Goal: Information Seeking & Learning: Compare options

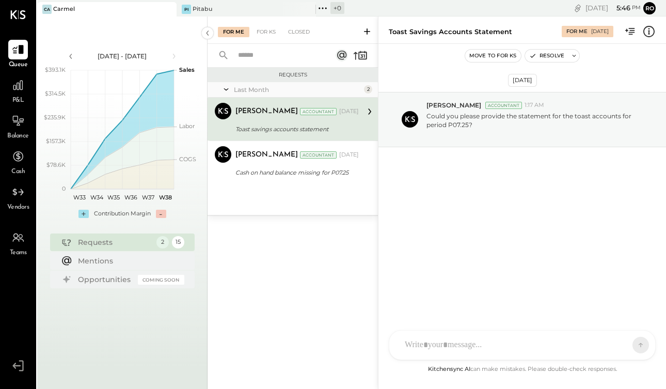
click at [22, 102] on span "P&L" at bounding box center [18, 100] width 12 height 9
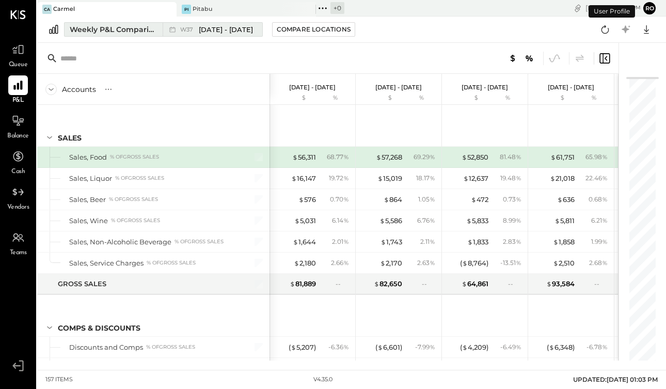
click at [102, 36] on button "Weekly P&L Comparison W37 Sep 8 - 14, 2025" at bounding box center [163, 29] width 199 height 14
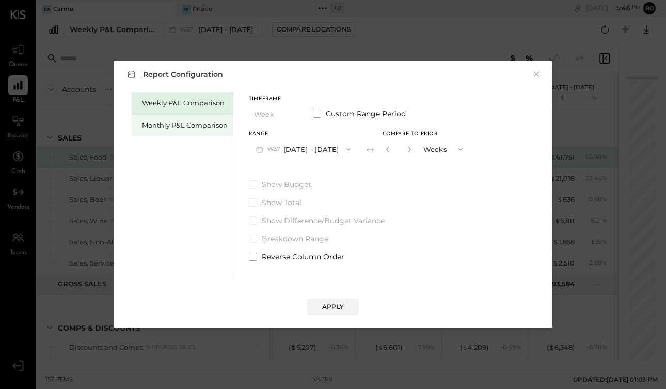
click at [189, 122] on div "Monthly P&L Comparison" at bounding box center [185, 125] width 86 height 10
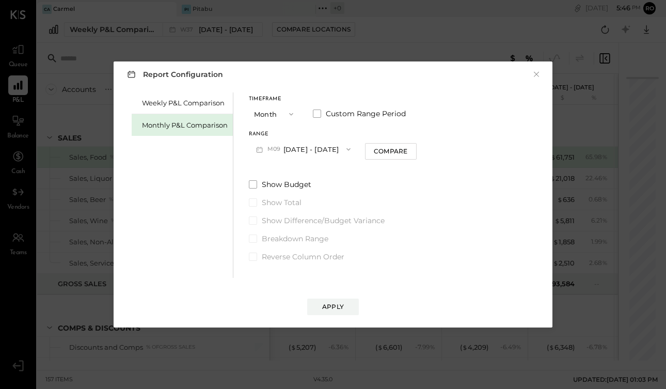
click at [333, 150] on button "M09 Sep 1 - 30, 2025" at bounding box center [303, 148] width 109 height 19
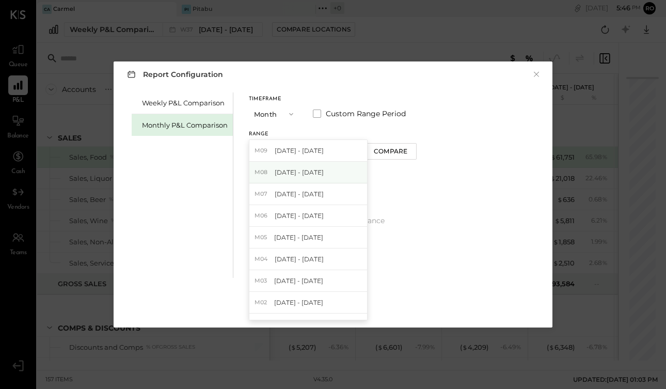
click at [314, 172] on span "Aug 1 - 31, 2025" at bounding box center [299, 172] width 49 height 9
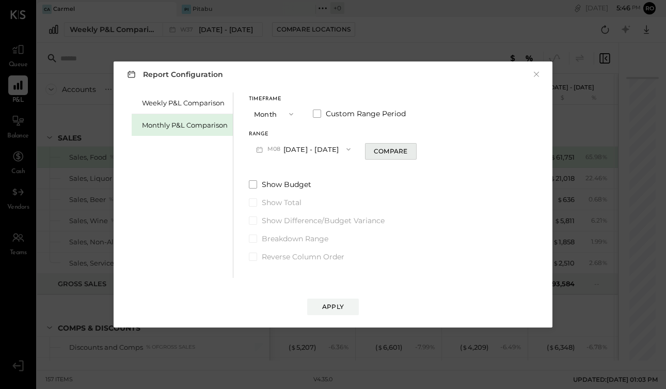
click at [375, 150] on div "Compare" at bounding box center [391, 151] width 34 height 9
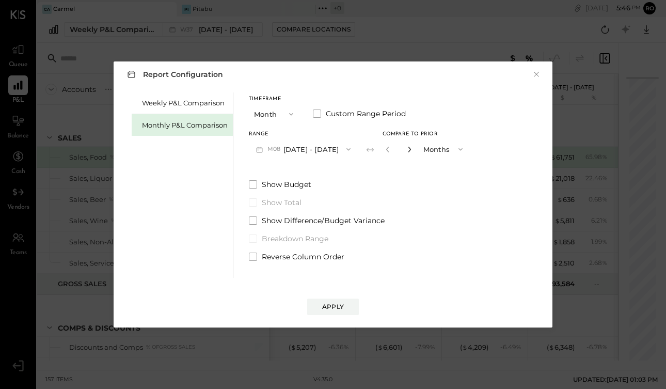
click at [406, 149] on icon "button" at bounding box center [409, 149] width 6 height 6
type input "*"
click at [343, 303] on div "Apply" at bounding box center [333, 306] width 22 height 9
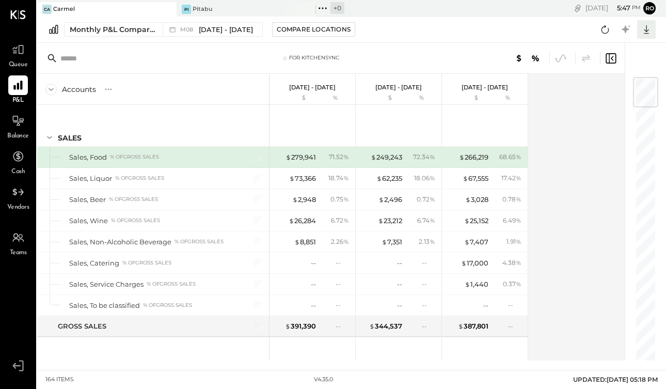
click at [644, 29] on icon at bounding box center [646, 29] width 13 height 13
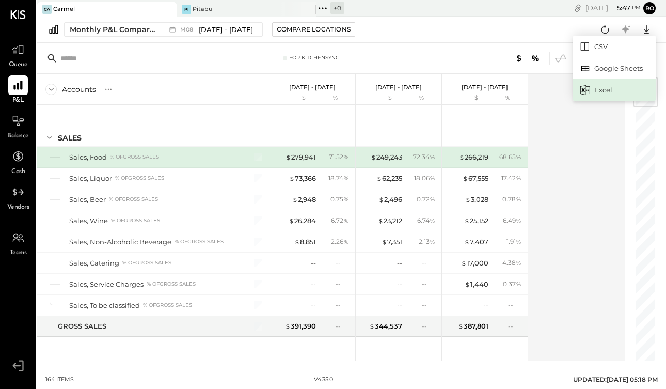
click at [621, 85] on div "Excel" at bounding box center [614, 90] width 83 height 22
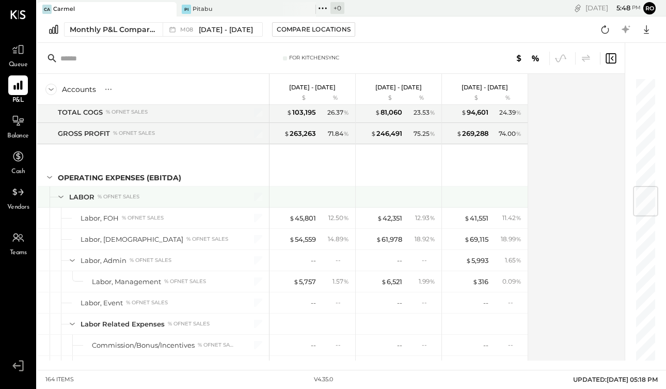
scroll to position [912, 0]
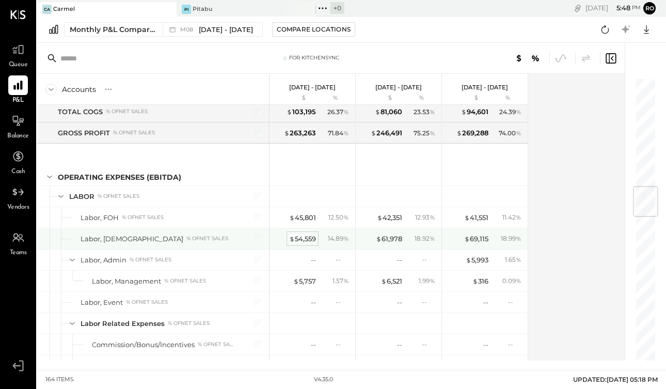
click at [307, 239] on div "$ 54,559" at bounding box center [302, 239] width 27 height 10
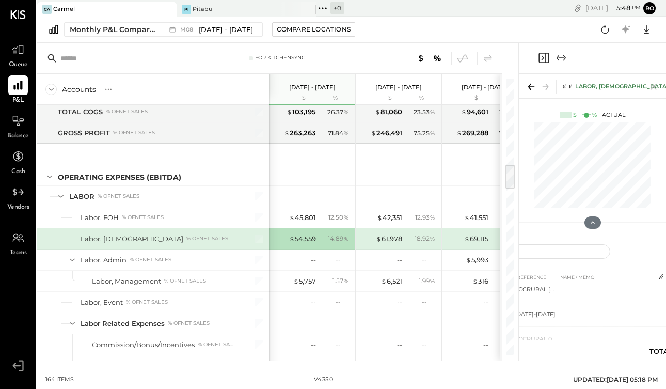
scroll to position [98, 0]
click at [532, 89] on icon at bounding box center [531, 87] width 14 height 14
click at [544, 87] on icon at bounding box center [545, 87] width 14 height 14
click at [519, 131] on div at bounding box center [592, 162] width 147 height 87
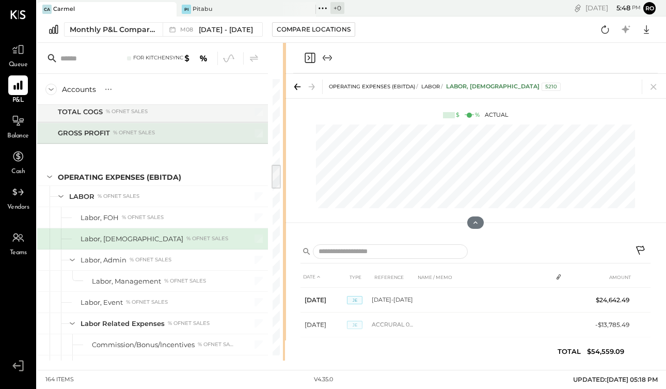
drag, startPoint x: 517, startPoint y: 132, endPoint x: 145, endPoint y: 133, distance: 372.2
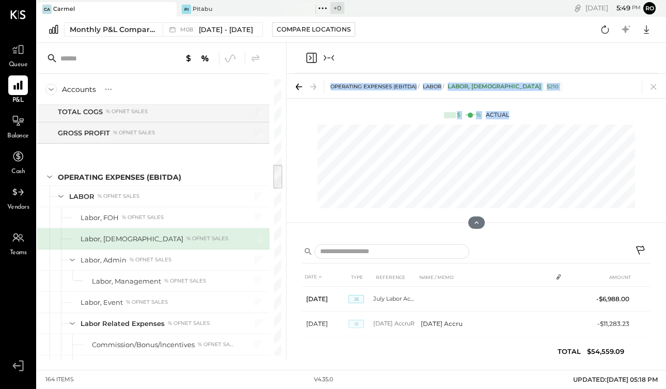
drag, startPoint x: 284, startPoint y: 165, endPoint x: 306, endPoint y: 169, distance: 22.0
click at [306, 169] on div "Accounts S % GL Aug 1 - 31, 2025 $ % Jul 1 - 31, 2025 $ % Jun 1 - 30, 2025 $ % …" at bounding box center [351, 202] width 629 height 318
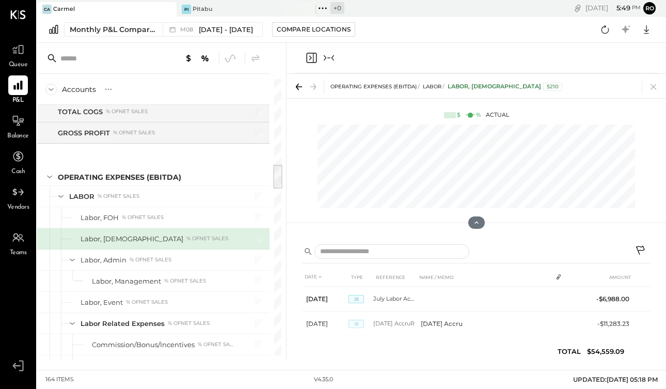
click at [294, 57] on div at bounding box center [476, 58] width 379 height 31
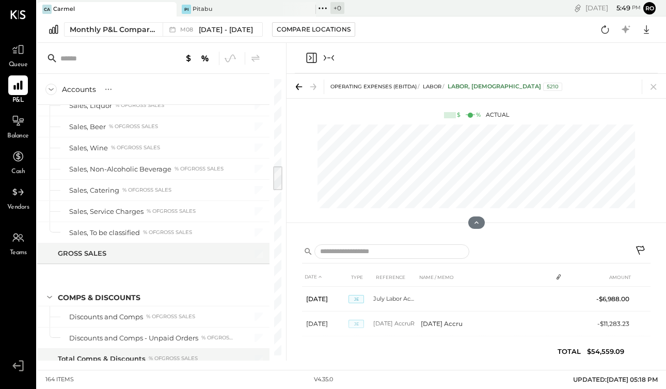
scroll to position [73, 0]
drag, startPoint x: 279, startPoint y: 171, endPoint x: 313, endPoint y: 172, distance: 33.6
click at [313, 172] on div "Accounts S % GL Aug 1 - 31, 2025 $ % Jul 1 - 31, 2025 $ % Jun 1 - 30, 2025 $ % …" at bounding box center [351, 202] width 629 height 318
click at [286, 168] on div "Accounts S % GL Aug 1 - 31, 2025 $ % Jul 1 - 31, 2025 $ % Jun 1 - 30, 2025 $ % …" at bounding box center [161, 202] width 249 height 318
click at [327, 62] on icon "Collapse panel (e)" at bounding box center [329, 58] width 12 height 12
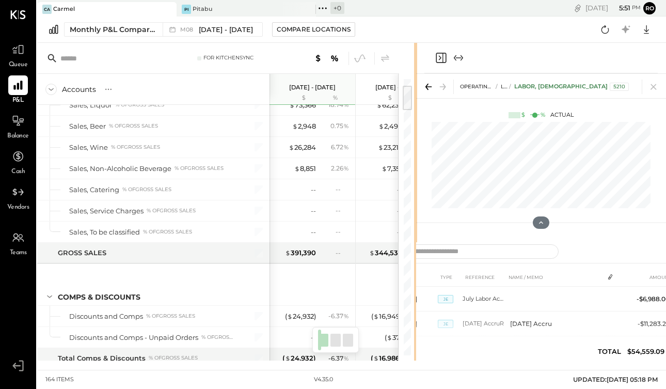
drag, startPoint x: 517, startPoint y: 69, endPoint x: 665, endPoint y: 81, distance: 149.2
click at [665, 81] on div "For KitchenSync Accounts S % GL Aug 1 - 31, 2025 $ % Jul 1 - 31, 2025 $ % Jun 1…" at bounding box center [351, 202] width 629 height 318
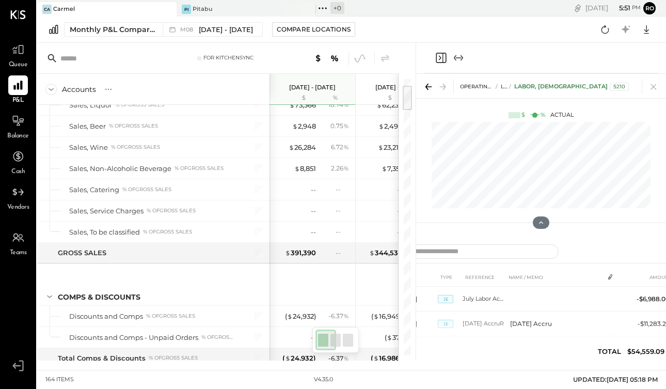
click at [455, 53] on icon "Expand panel (e)" at bounding box center [458, 58] width 12 height 12
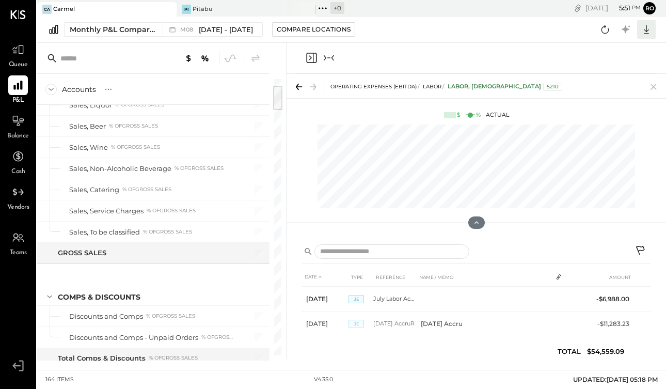
click at [646, 29] on icon at bounding box center [646, 29] width 5 height 9
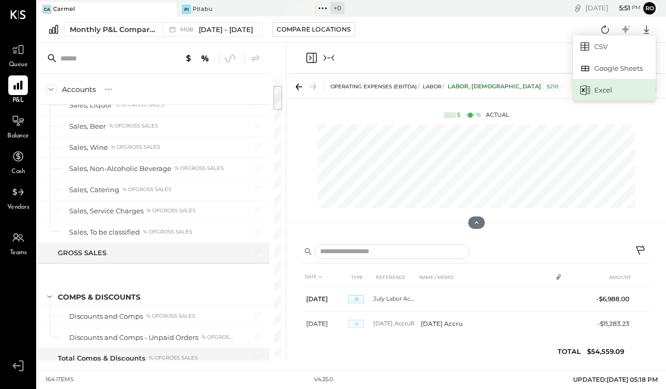
click at [606, 93] on div "Excel" at bounding box center [614, 90] width 83 height 22
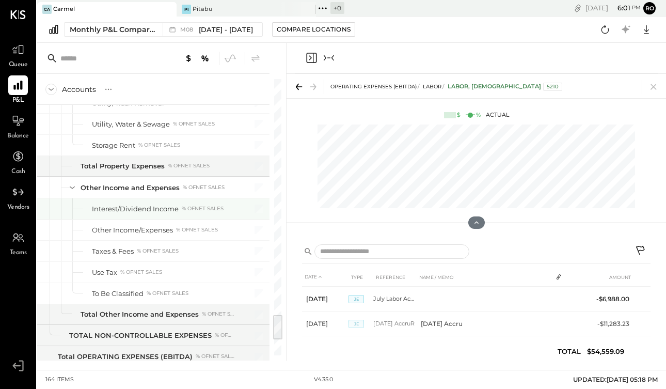
scroll to position [2689, 0]
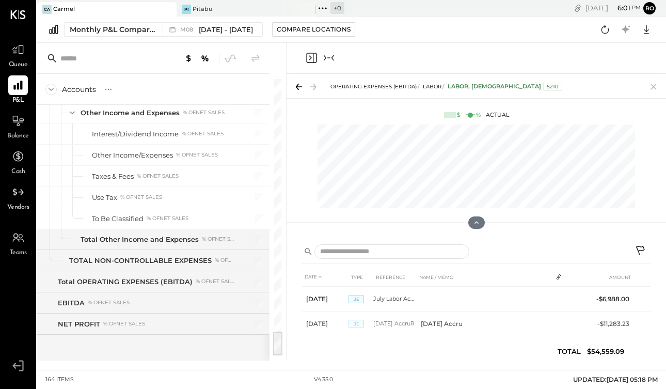
click at [328, 58] on icon "Collapse panel (e)" at bounding box center [328, 57] width 3 height 1
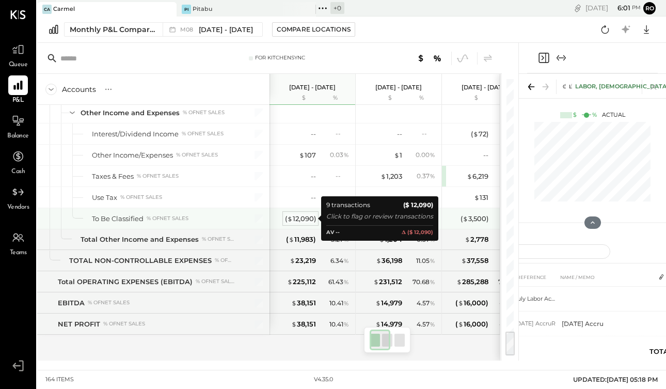
click at [296, 215] on div "( $ 12,090 )" at bounding box center [300, 219] width 31 height 10
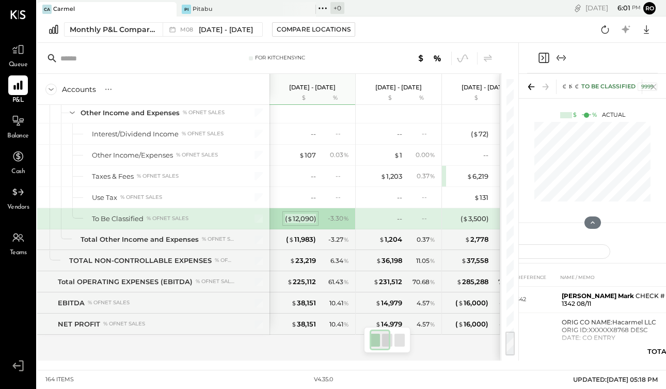
click at [307, 217] on div "( $ 12,090 )" at bounding box center [300, 219] width 31 height 10
click at [309, 218] on div "( $ 12,090 )" at bounding box center [300, 219] width 31 height 10
click at [562, 57] on icon "Expand panel (e)" at bounding box center [561, 58] width 12 height 12
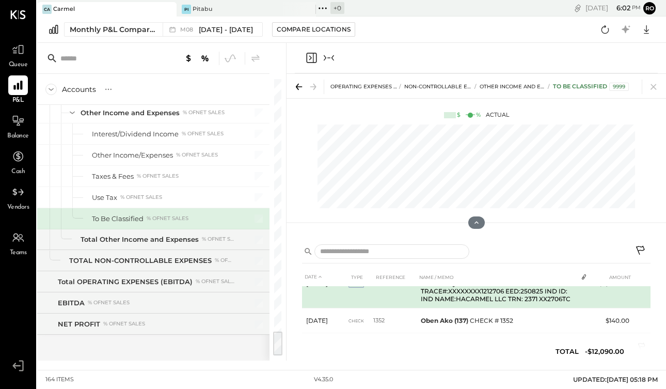
scroll to position [198, 0]
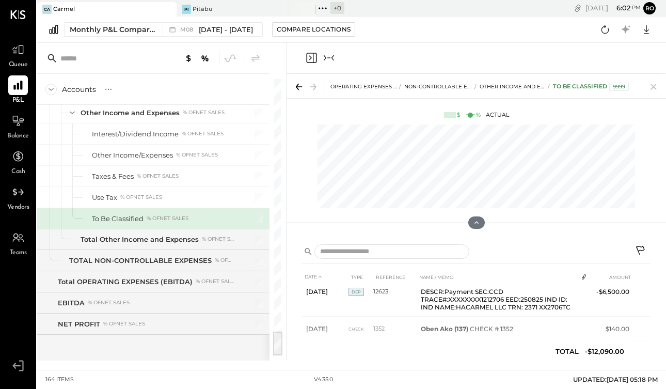
click at [328, 60] on icon "Collapse panel (e)" at bounding box center [329, 58] width 12 height 12
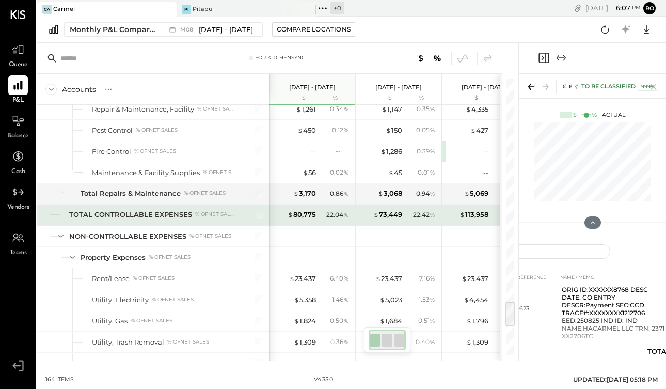
scroll to position [0, 27]
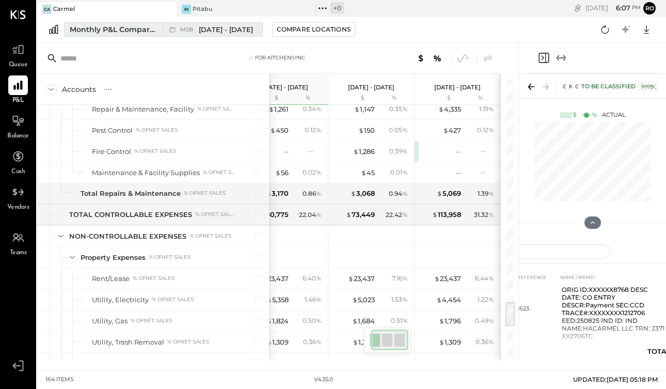
click at [243, 31] on span "Aug 1 - 31, 2025" at bounding box center [226, 30] width 54 height 10
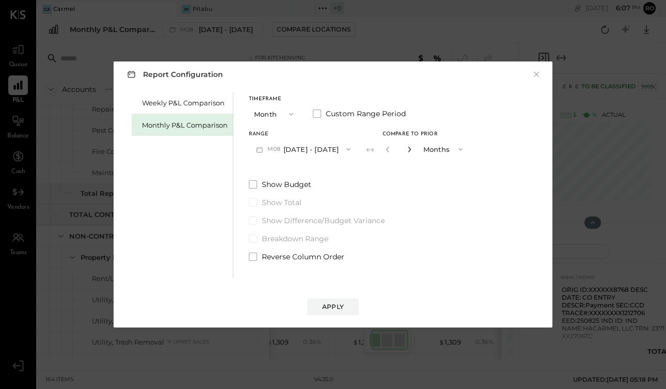
click at [406, 147] on icon "button" at bounding box center [409, 149] width 6 height 6
type input "*"
click at [338, 306] on div "Apply" at bounding box center [333, 306] width 22 height 9
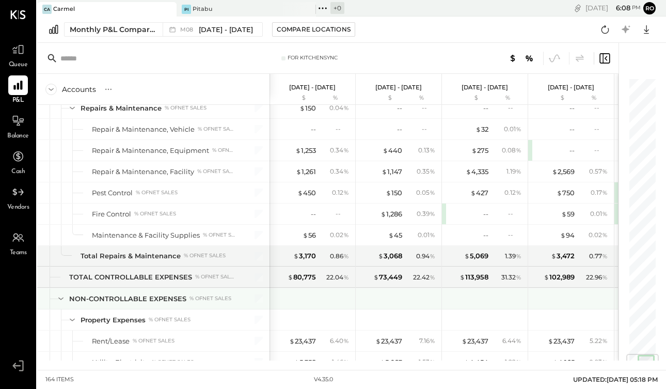
scroll to position [0, 82]
